Goal: Transaction & Acquisition: Subscribe to service/newsletter

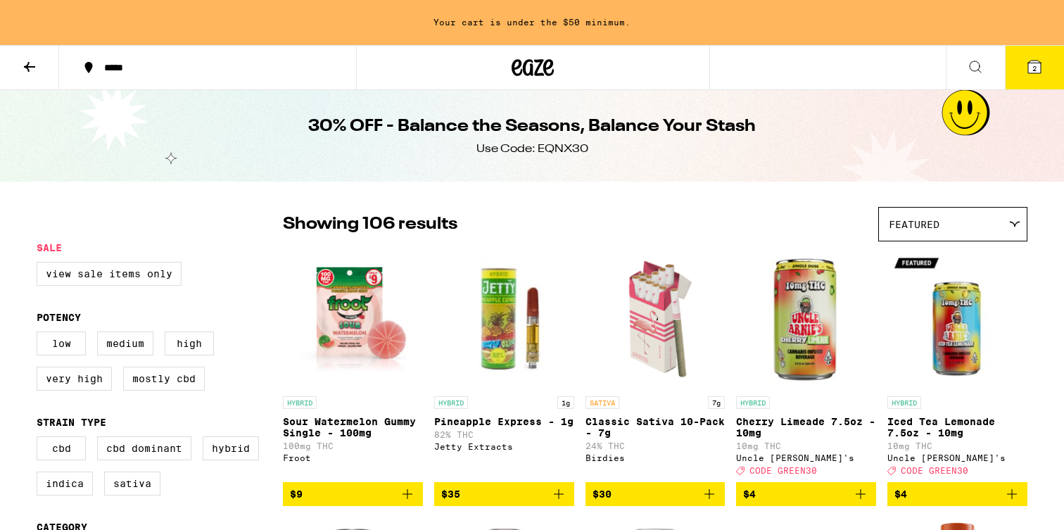
click at [518, 63] on icon at bounding box center [517, 67] width 11 height 17
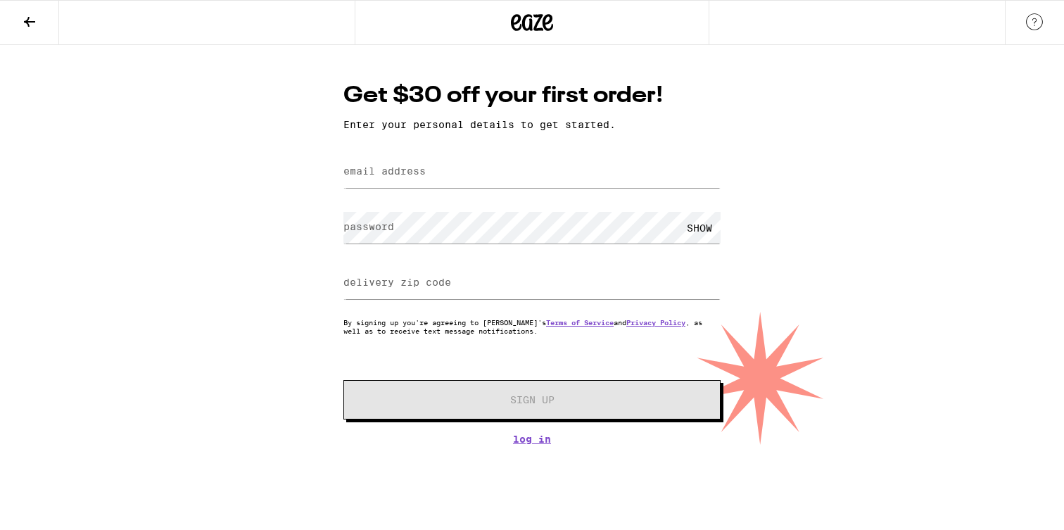
click at [409, 101] on h1 "Get $30 off your first order!" at bounding box center [531, 96] width 377 height 32
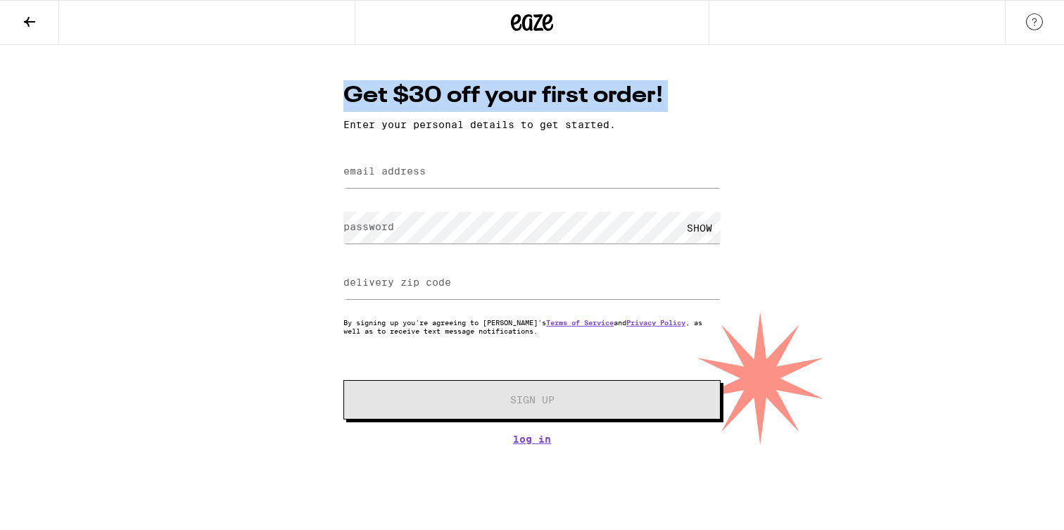
click at [409, 101] on h1 "Get $30 off your first order!" at bounding box center [531, 96] width 377 height 32
copy h1 "Get $30 off your first order!"
